Goal: Task Accomplishment & Management: Manage account settings

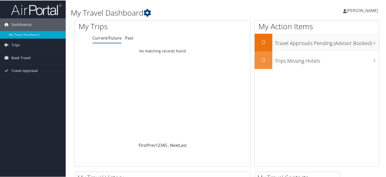
click at [356, 11] on span "[PERSON_NAME]" at bounding box center [361, 10] width 31 height 6
click at [335, 43] on link "View Travel Profile" at bounding box center [348, 45] width 56 height 9
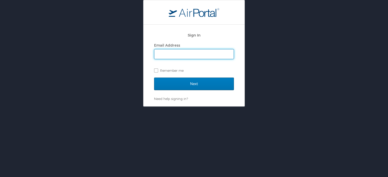
type input "[EMAIL_ADDRESS][DOMAIN_NAME]"
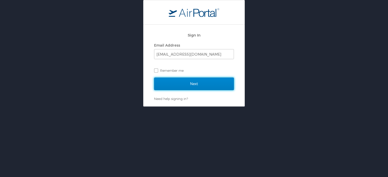
click at [171, 85] on input "Next" at bounding box center [194, 84] width 80 height 13
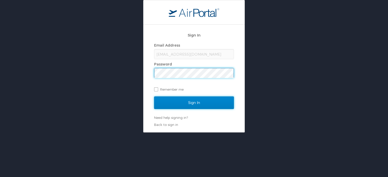
click at [190, 97] on input "Sign In" at bounding box center [194, 103] width 80 height 13
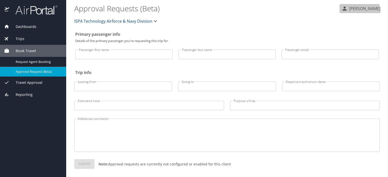
click at [356, 12] on button "[PERSON_NAME]" at bounding box center [360, 8] width 43 height 9
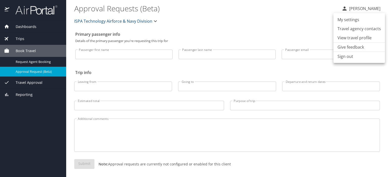
click at [354, 20] on li "My settings" at bounding box center [358, 19] width 51 height 9
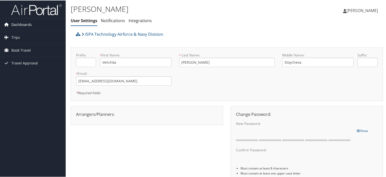
click at [18, 26] on span "Dashboards" at bounding box center [21, 24] width 20 height 13
click at [118, 22] on link "Notifications" at bounding box center [113, 20] width 24 height 6
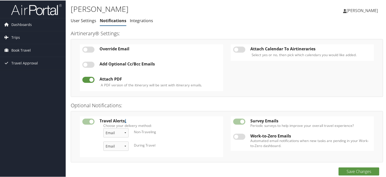
click at [63, 150] on div "Dashboards My Travel Dashboard Trips Current/Future Trips Past Trips Trips Miss…" at bounding box center [194, 90] width 388 height 180
click at [23, 63] on span "Travel Approval" at bounding box center [24, 63] width 27 height 13
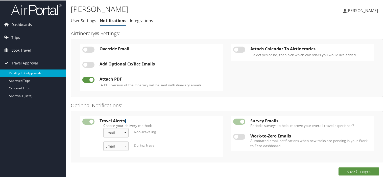
click at [34, 72] on link "Pending Trip Approvals" at bounding box center [33, 73] width 66 height 8
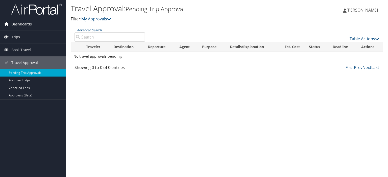
click at [27, 23] on span "Dashboards" at bounding box center [21, 24] width 20 height 13
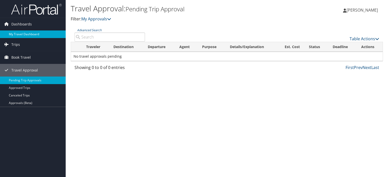
click at [24, 33] on link "My Travel Dashboard" at bounding box center [33, 35] width 66 height 8
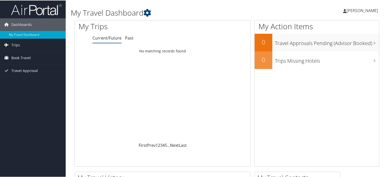
click at [355, 12] on span "[PERSON_NAME]" at bounding box center [361, 10] width 31 height 6
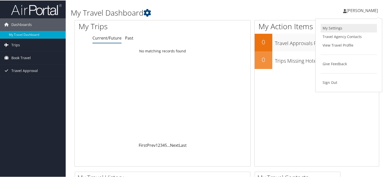
click at [341, 28] on link "My Settings" at bounding box center [348, 27] width 56 height 9
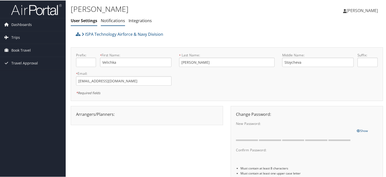
click at [116, 21] on link "Notifications" at bounding box center [113, 20] width 24 height 6
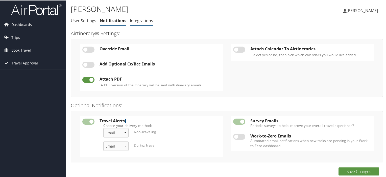
click at [138, 23] on li "Integrations" at bounding box center [141, 20] width 23 height 9
click at [145, 19] on link "Integrations" at bounding box center [141, 20] width 23 height 6
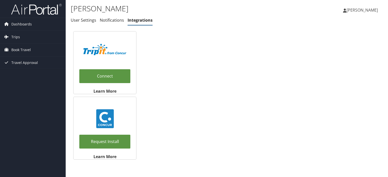
click at [369, 10] on span "[PERSON_NAME]" at bounding box center [361, 10] width 31 height 6
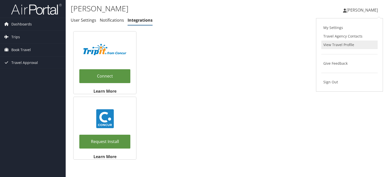
click at [346, 44] on link "View Travel Profile" at bounding box center [349, 45] width 56 height 9
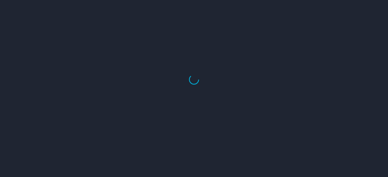
select select "US"
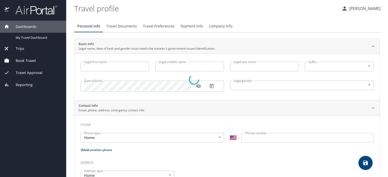
type input "Velichka"
type input "Stoycheva"
type input "[PERSON_NAME]"
type input "[DEMOGRAPHIC_DATA]"
select select "KP"
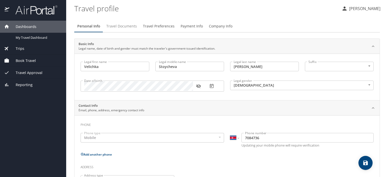
click at [129, 25] on span "Travel Documents" at bounding box center [121, 26] width 31 height 6
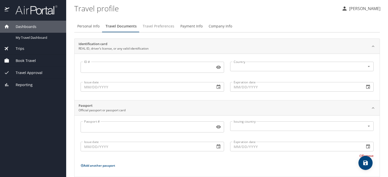
click at [166, 27] on span "Travel Preferences" at bounding box center [159, 26] width 32 height 6
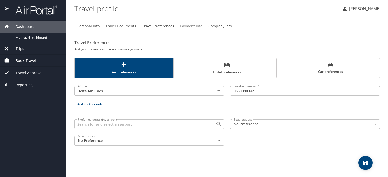
click at [191, 25] on span "Payment Info" at bounding box center [191, 26] width 22 height 6
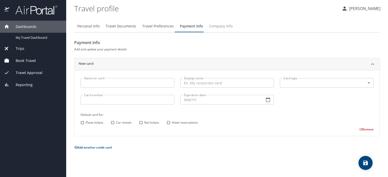
click at [221, 25] on span "Company Info" at bounding box center [220, 26] width 23 height 6
